Goal: Transaction & Acquisition: Purchase product/service

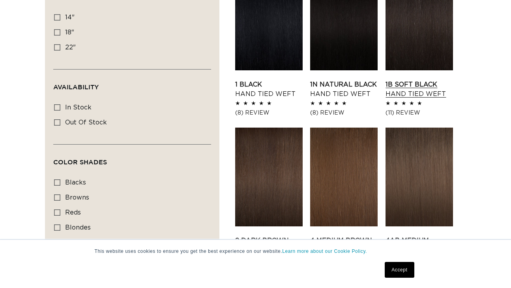
scroll to position [0, 455]
click at [415, 80] on link "1B Soft Black Hand Tied Weft" at bounding box center [420, 89] width 68 height 19
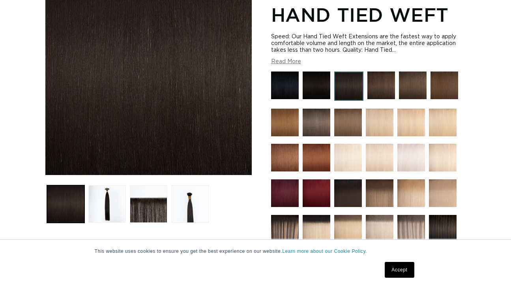
scroll to position [138, 0]
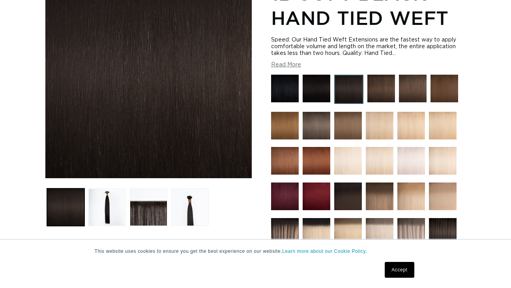
click at [390, 264] on link "Accept" at bounding box center [399, 270] width 29 height 16
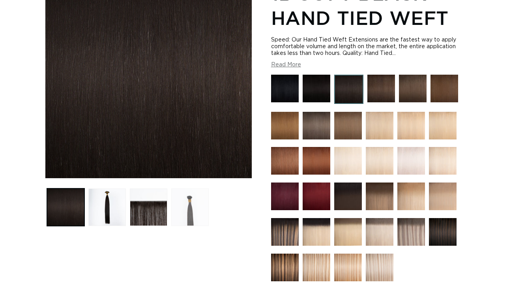
scroll to position [0, 455]
click at [207, 216] on button "Load image 4 in gallery view" at bounding box center [190, 207] width 38 height 38
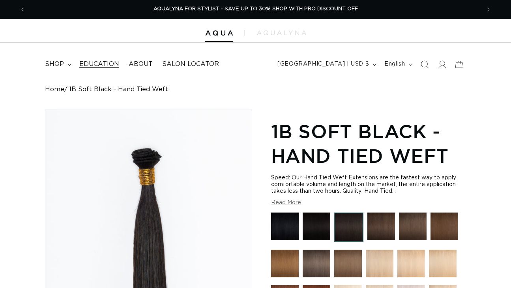
scroll to position [0, 0]
click at [65, 63] on summary "shop" at bounding box center [57, 64] width 34 height 18
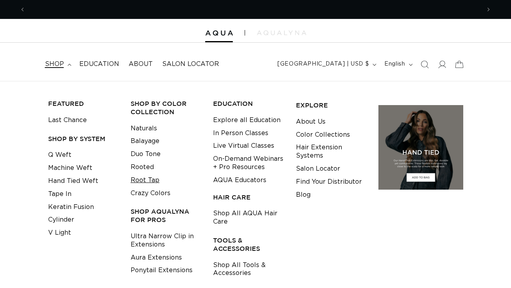
scroll to position [0, 455]
click at [94, 178] on link "Hand Tied Weft" at bounding box center [73, 181] width 50 height 13
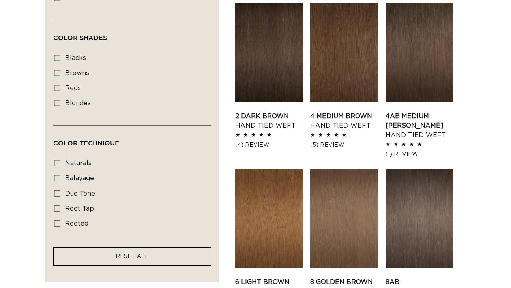
scroll to position [0, 911]
click at [120, 255] on span "RESET ALL" at bounding box center [132, 257] width 33 height 6
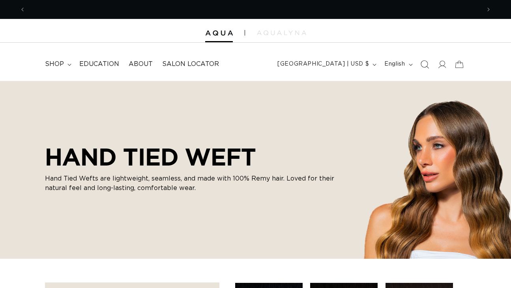
scroll to position [0, 455]
click at [428, 60] on icon "Search" at bounding box center [425, 64] width 8 height 8
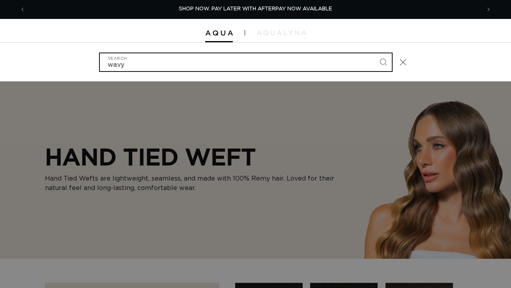
type input "wavy"
click at [383, 61] on button "Search" at bounding box center [383, 61] width 17 height 17
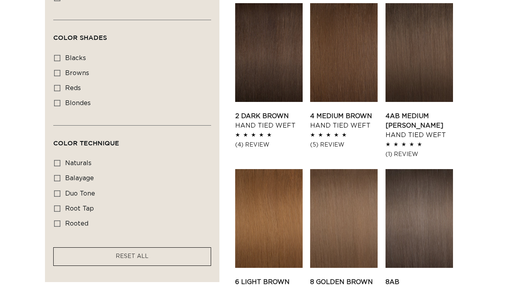
scroll to position [0, 911]
